Goal: Task Accomplishment & Management: Manage account settings

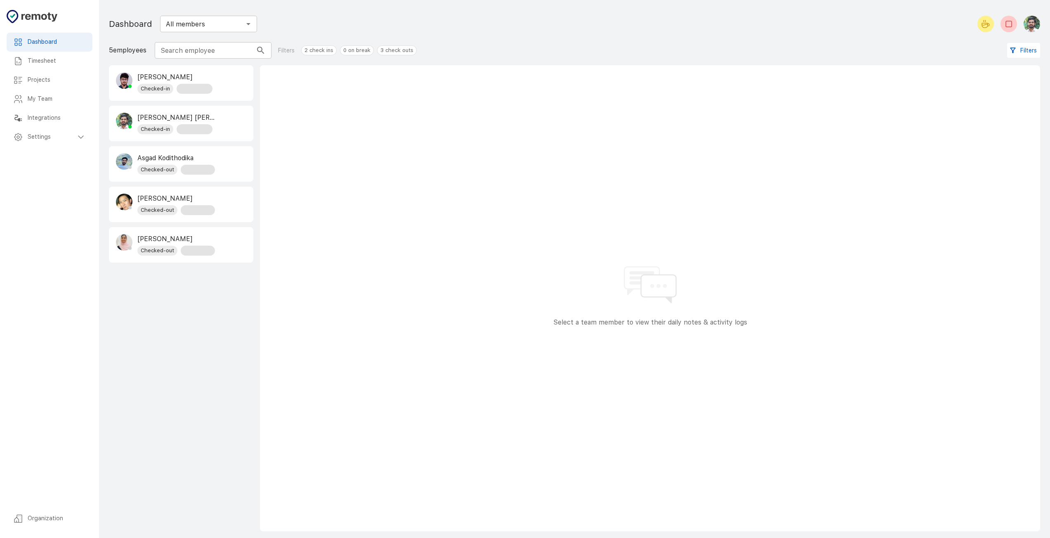
click at [61, 62] on h6 "Timesheet" at bounding box center [57, 61] width 58 height 9
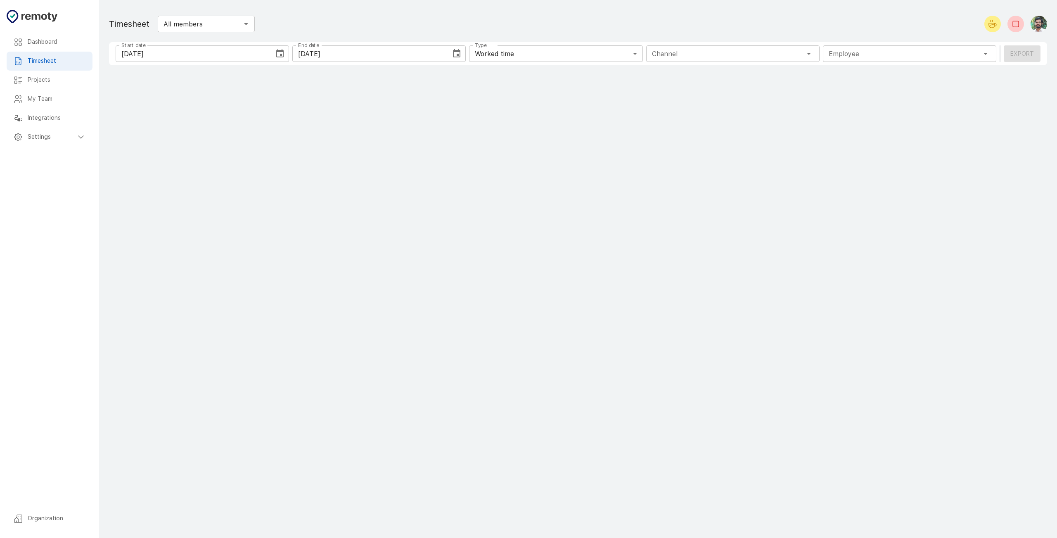
click at [74, 38] on h6 "Dashboard" at bounding box center [57, 42] width 58 height 9
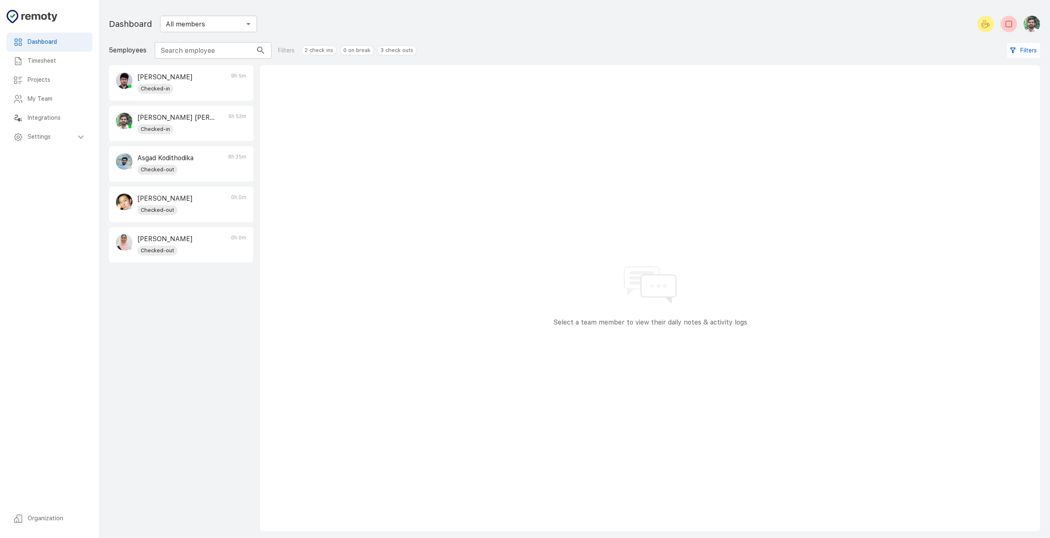
click at [198, 121] on p "[PERSON_NAME] [PERSON_NAME]" at bounding box center [176, 118] width 78 height 10
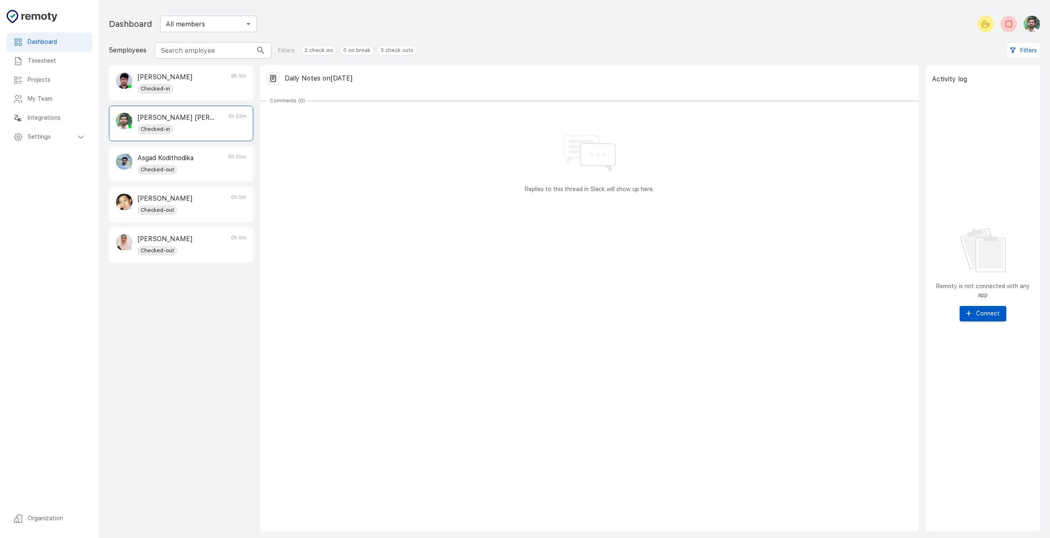
click at [58, 65] on h6 "Timesheet" at bounding box center [57, 61] width 58 height 9
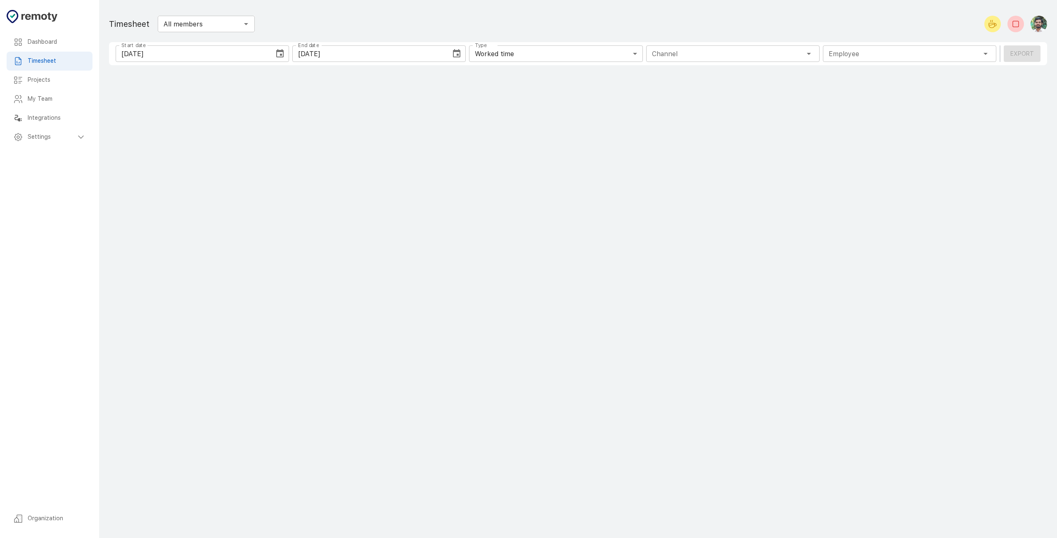
type input "1 Employee"
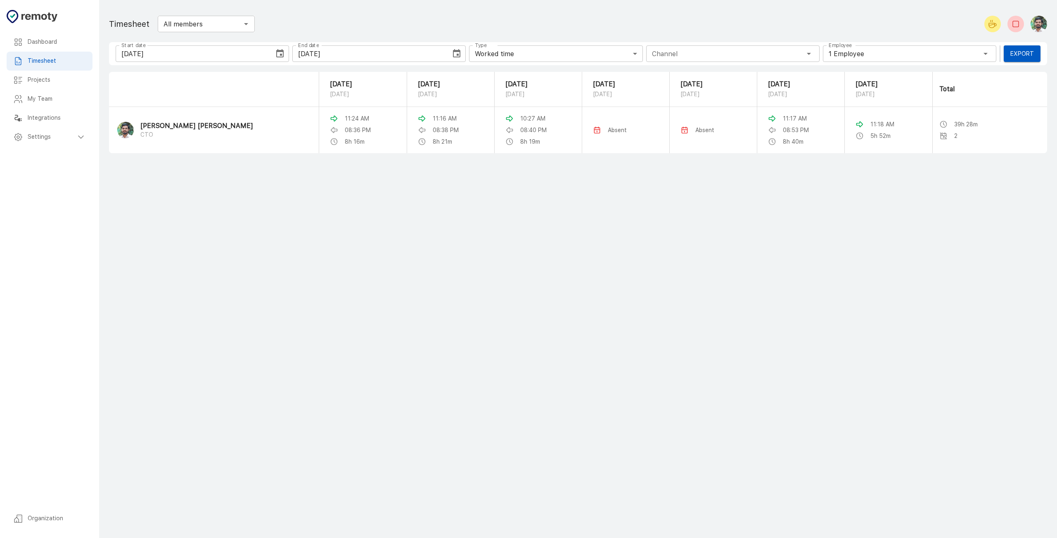
click at [59, 53] on div "Timesheet" at bounding box center [50, 61] width 86 height 19
click at [60, 46] on h6 "Dashboard" at bounding box center [57, 42] width 58 height 9
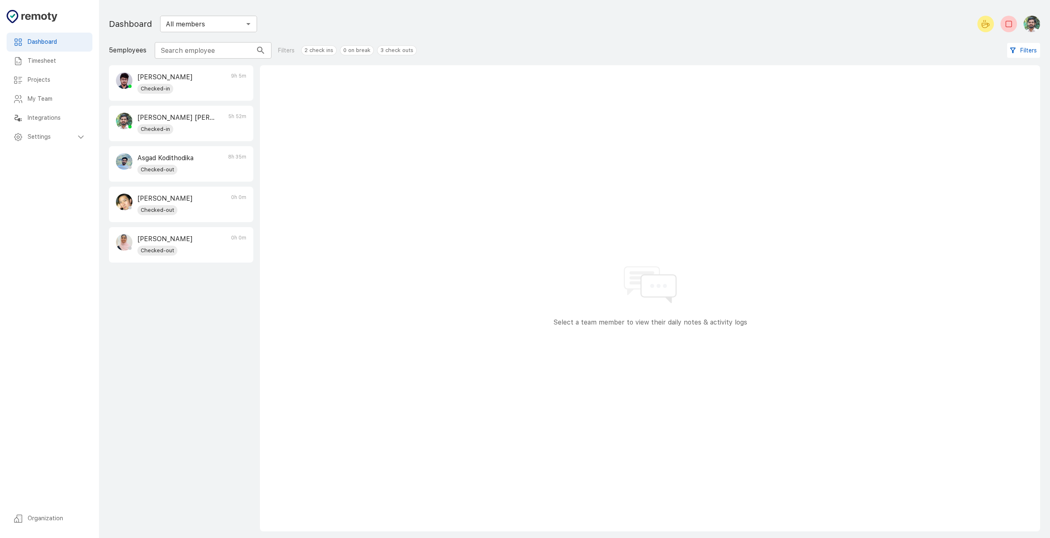
click at [45, 80] on h6 "Projects" at bounding box center [57, 80] width 58 height 9
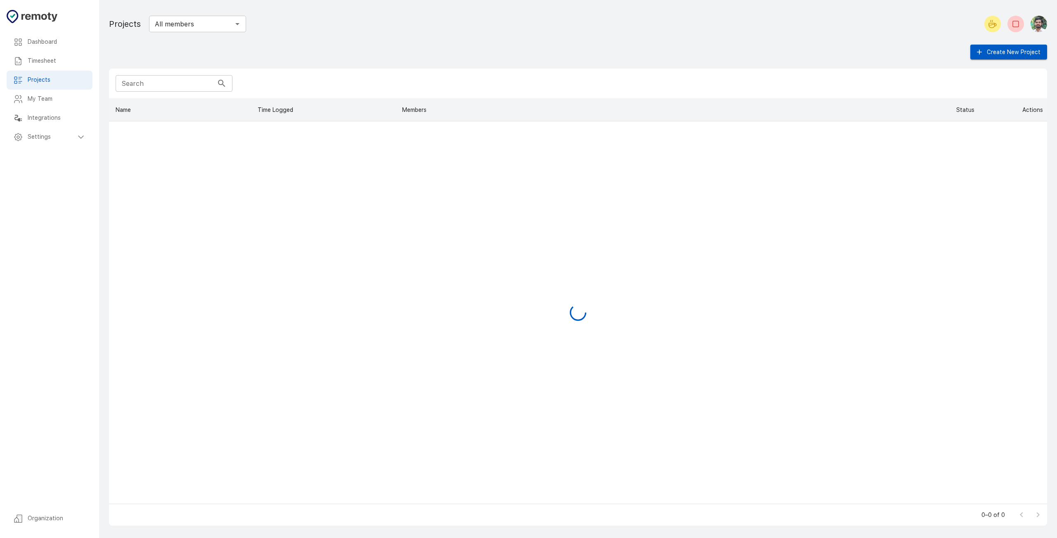
scroll to position [399, 931]
click at [44, 102] on h6 "My Team" at bounding box center [57, 99] width 58 height 9
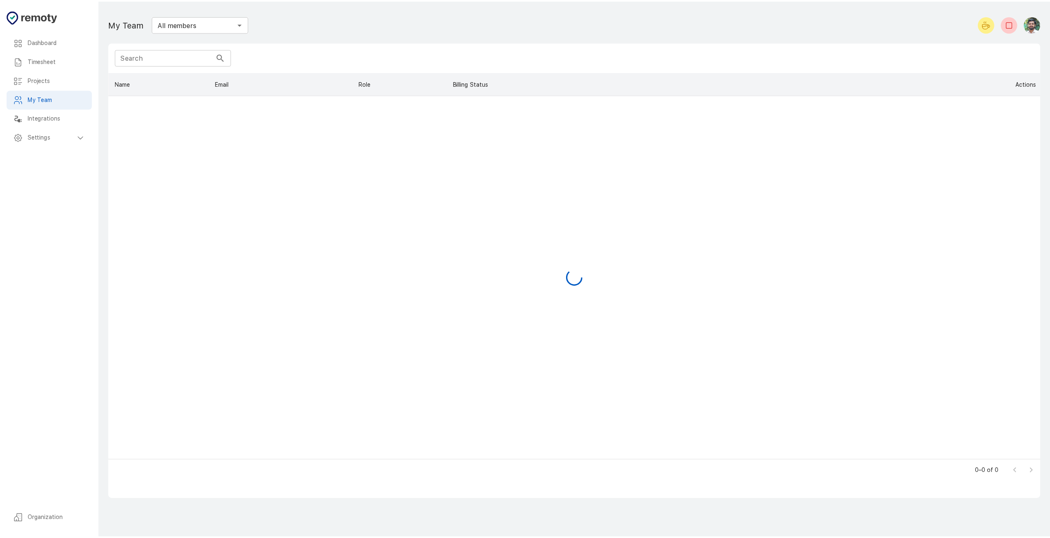
scroll to position [382, 931]
click at [48, 121] on h6 "Integrations" at bounding box center [57, 117] width 58 height 9
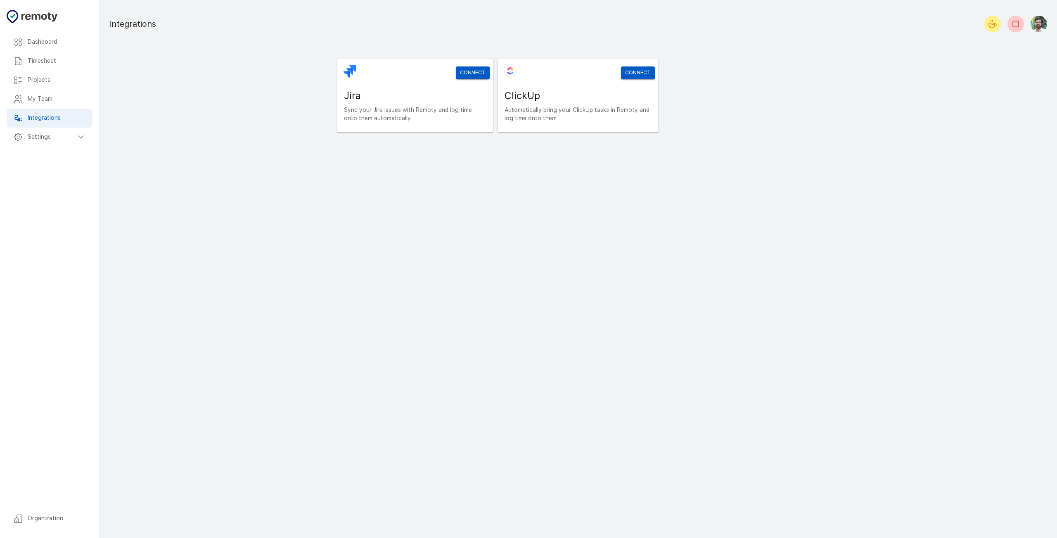
click at [49, 142] on h6 "Settings" at bounding box center [52, 136] width 48 height 9
click at [53, 155] on h6 "General" at bounding box center [60, 155] width 52 height 9
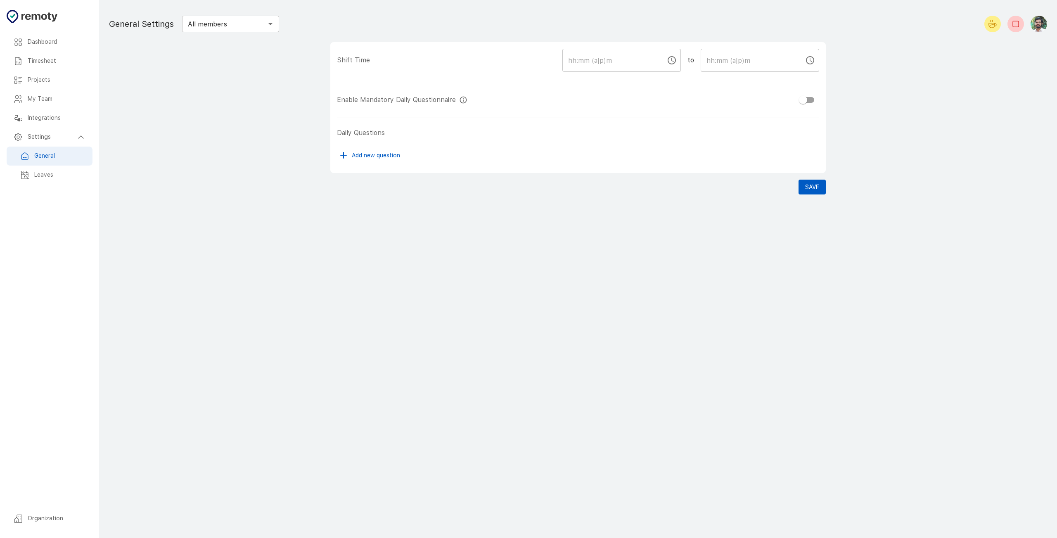
type input "11:30 AM"
type input "08:30 PM"
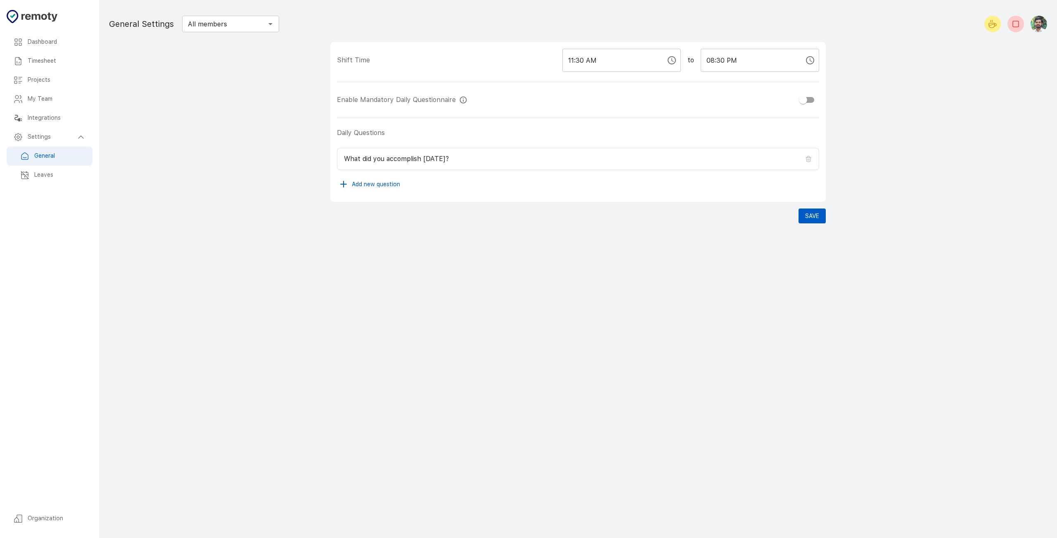
click at [48, 46] on h6 "Dashboard" at bounding box center [57, 42] width 58 height 9
